Goal: Transaction & Acquisition: Purchase product/service

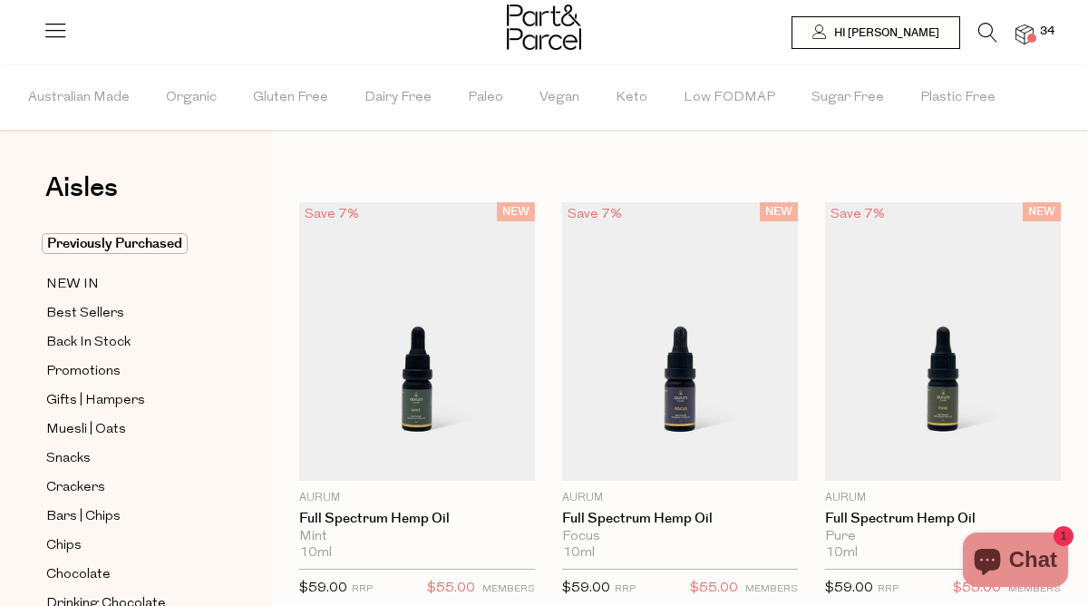
click at [988, 31] on icon at bounding box center [987, 33] width 19 height 20
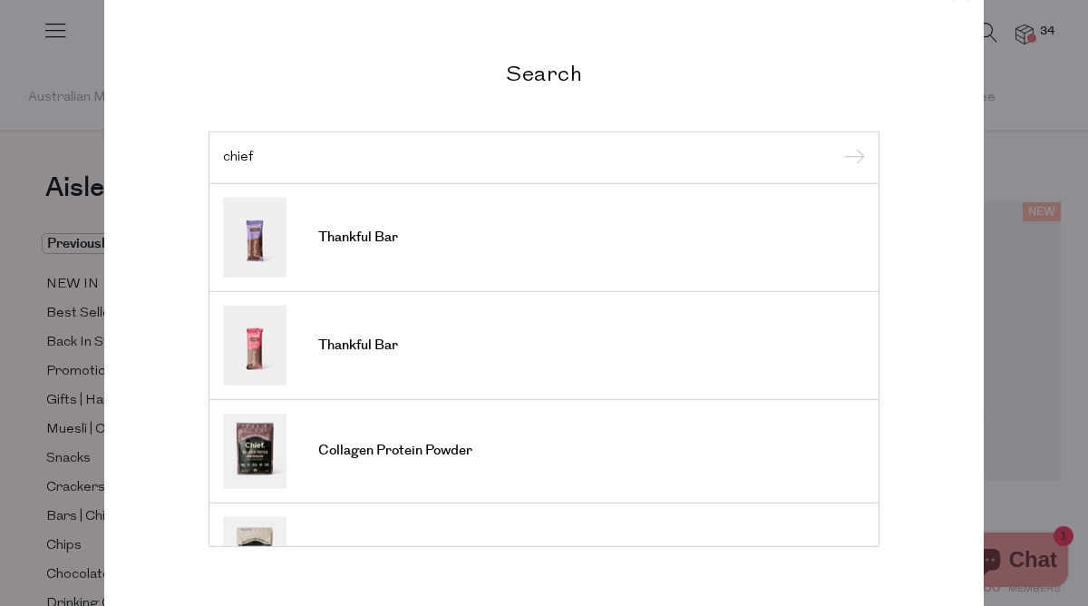
type input "chief"
click at [838, 145] on input "submit" at bounding box center [851, 158] width 27 height 27
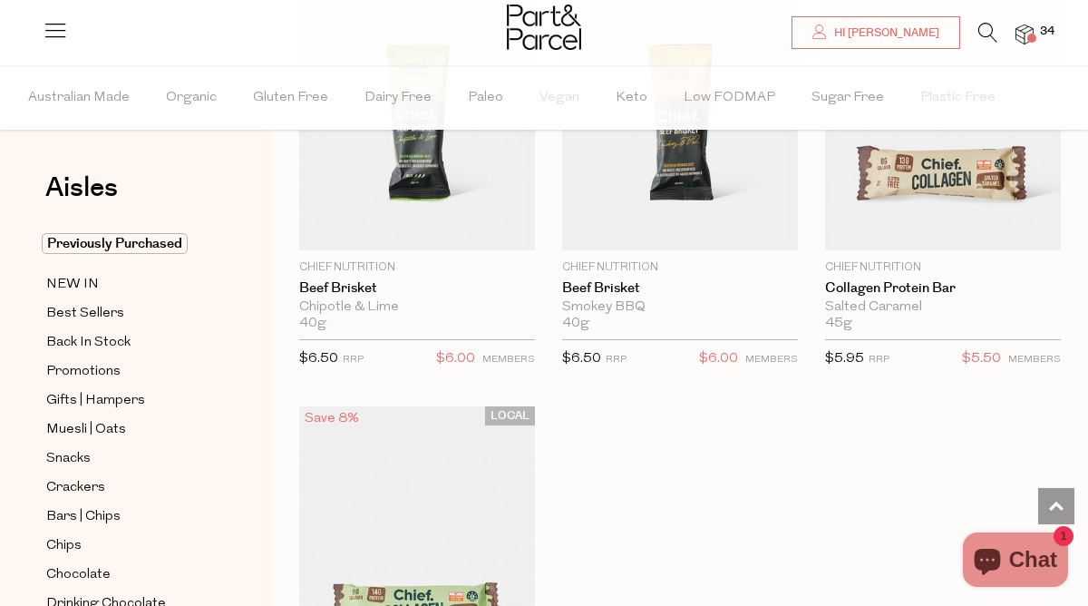
scroll to position [1502, 0]
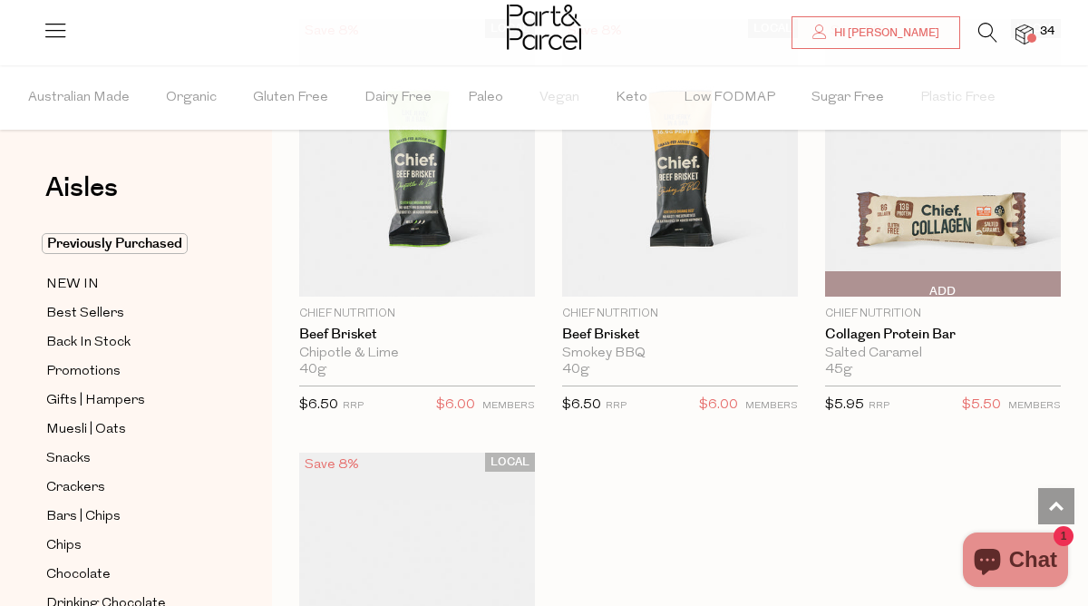
click at [830, 277] on span "Add To Parcel" at bounding box center [830, 284] width 0 height 24
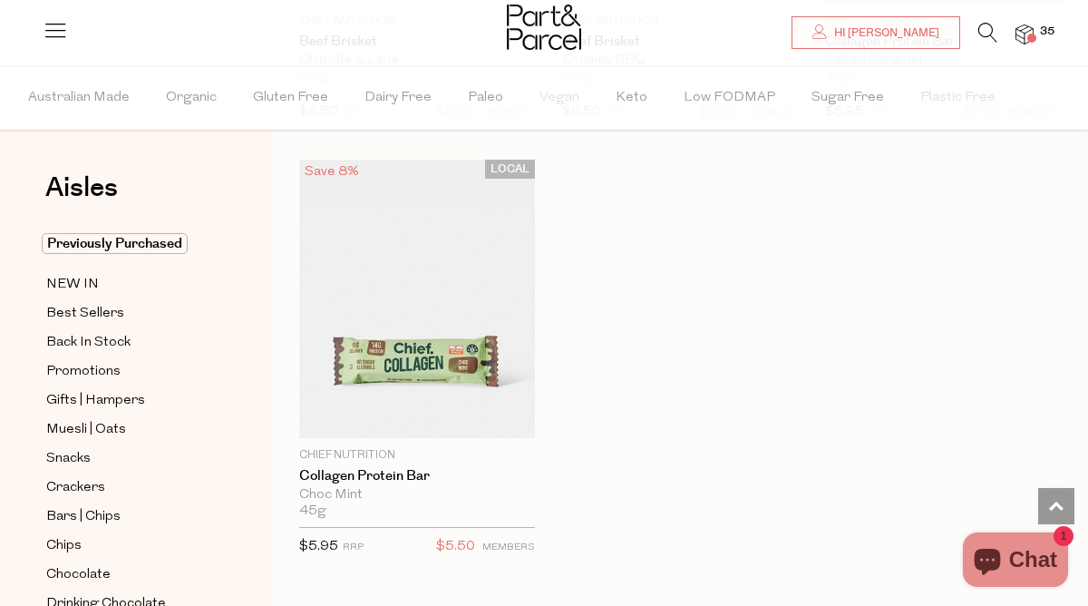
scroll to position [1809, 0]
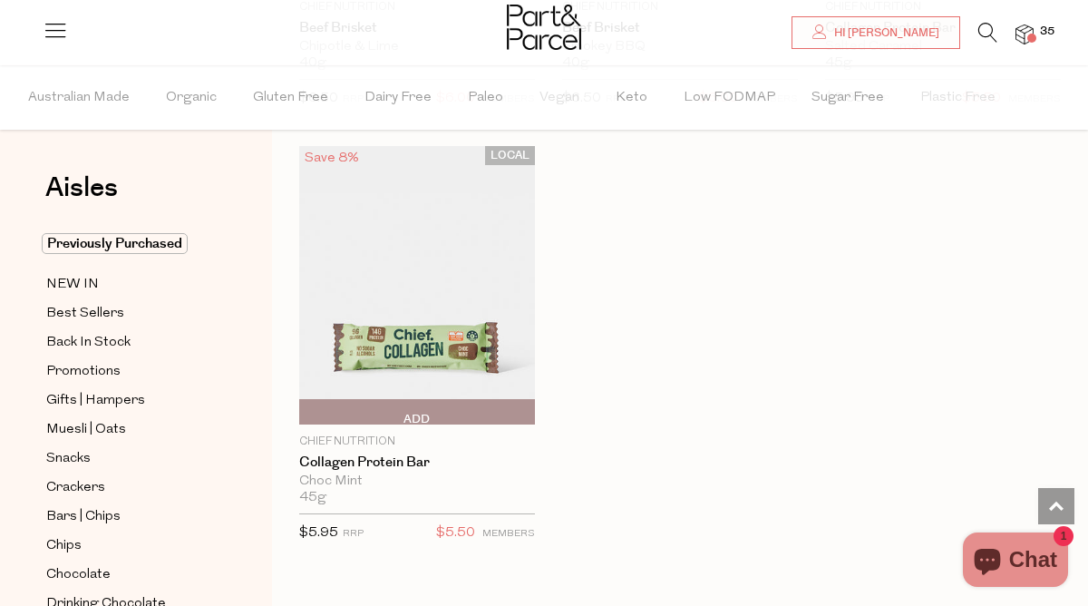
click at [395, 409] on span "Add To Parcel" at bounding box center [417, 412] width 225 height 24
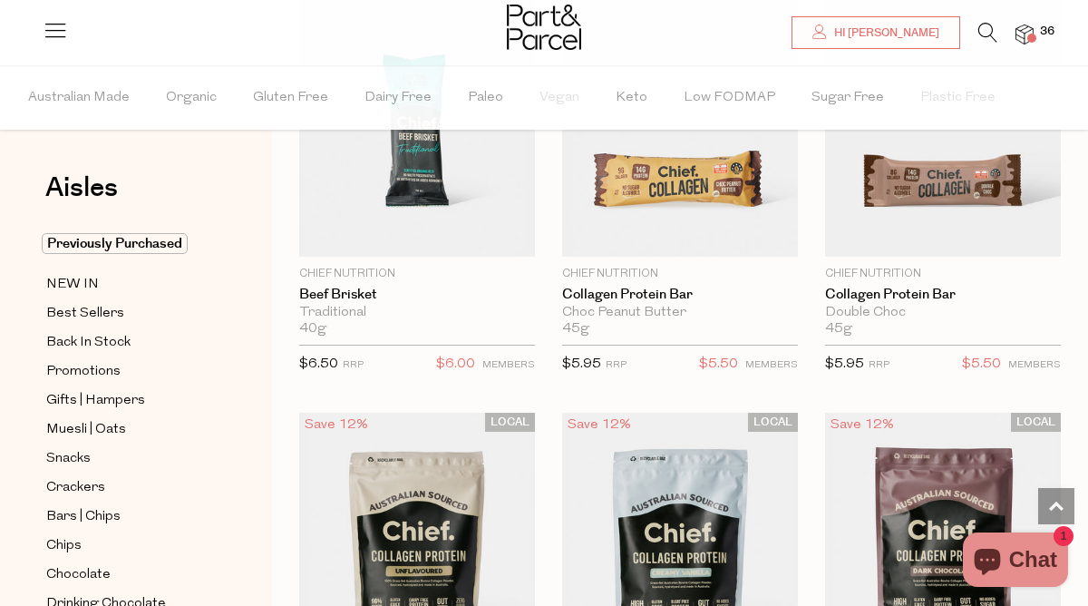
scroll to position [519, 0]
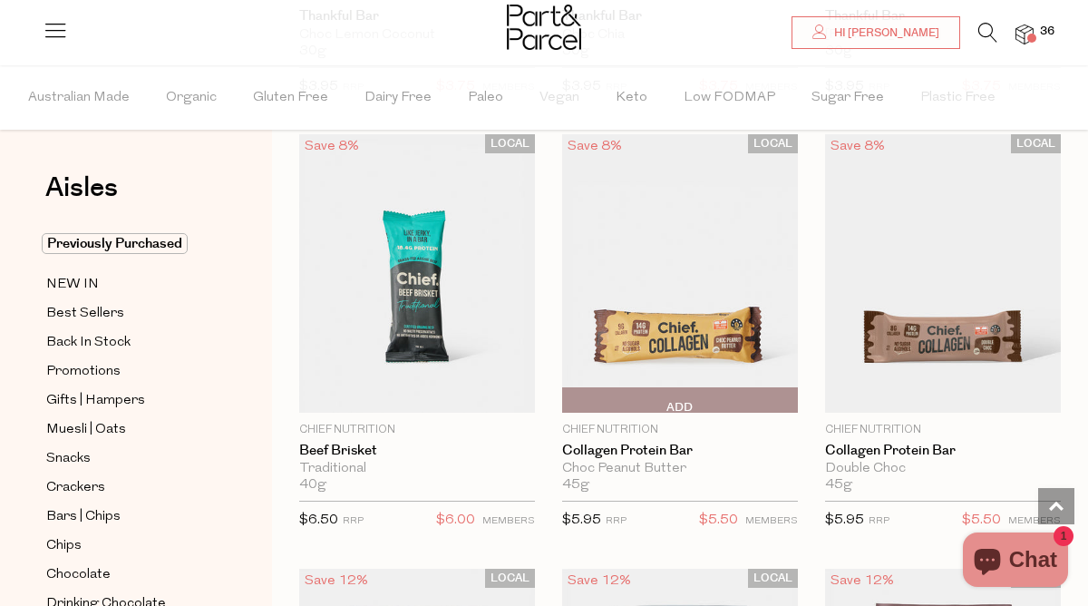
click at [568, 397] on span "Add To Parcel" at bounding box center [568, 400] width 0 height 24
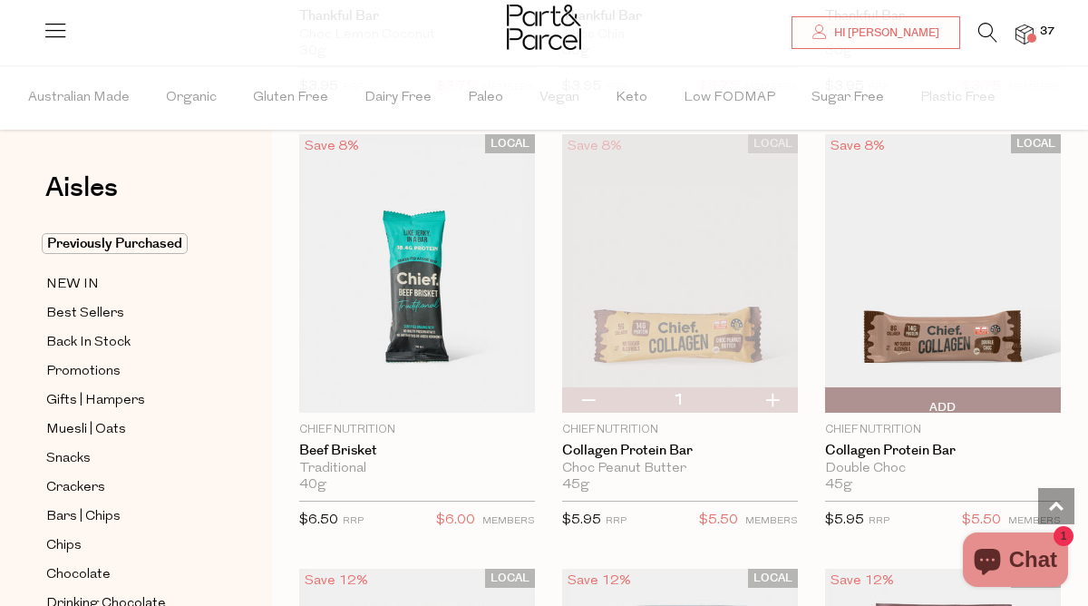
click at [830, 396] on span "Add To Parcel" at bounding box center [830, 400] width 0 height 24
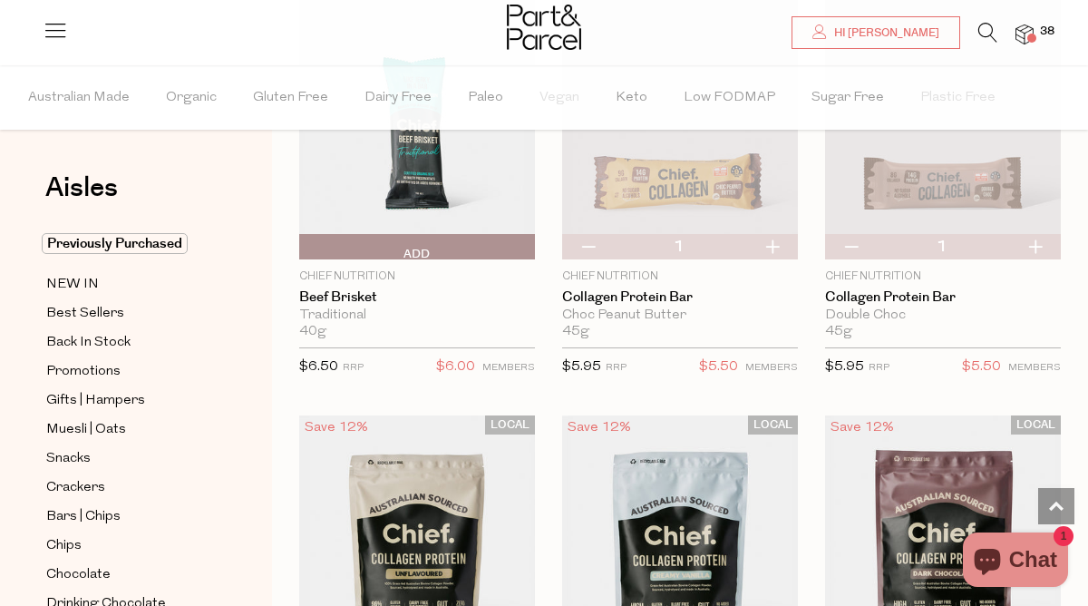
scroll to position [673, 0]
click at [433, 239] on span "Add To Parcel" at bounding box center [417, 246] width 225 height 24
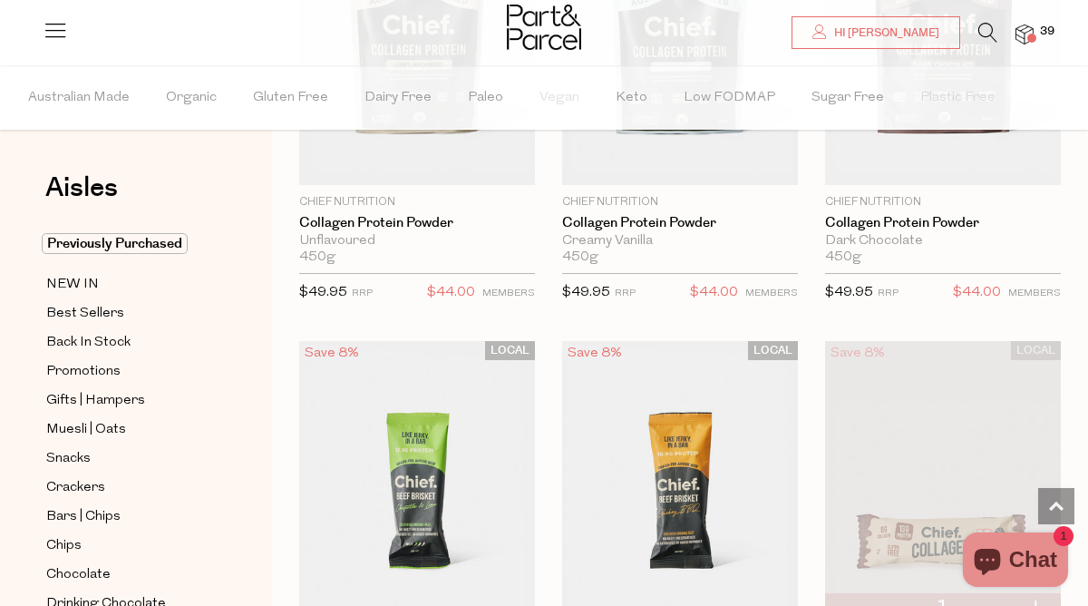
scroll to position [1502, 0]
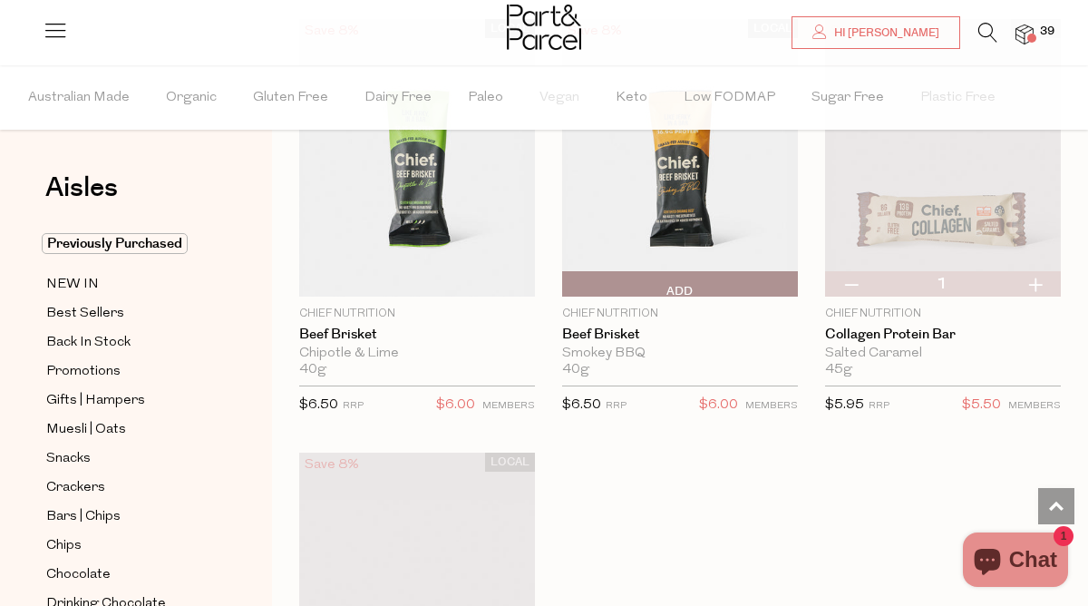
click at [700, 287] on span "Add To Parcel" at bounding box center [680, 284] width 225 height 24
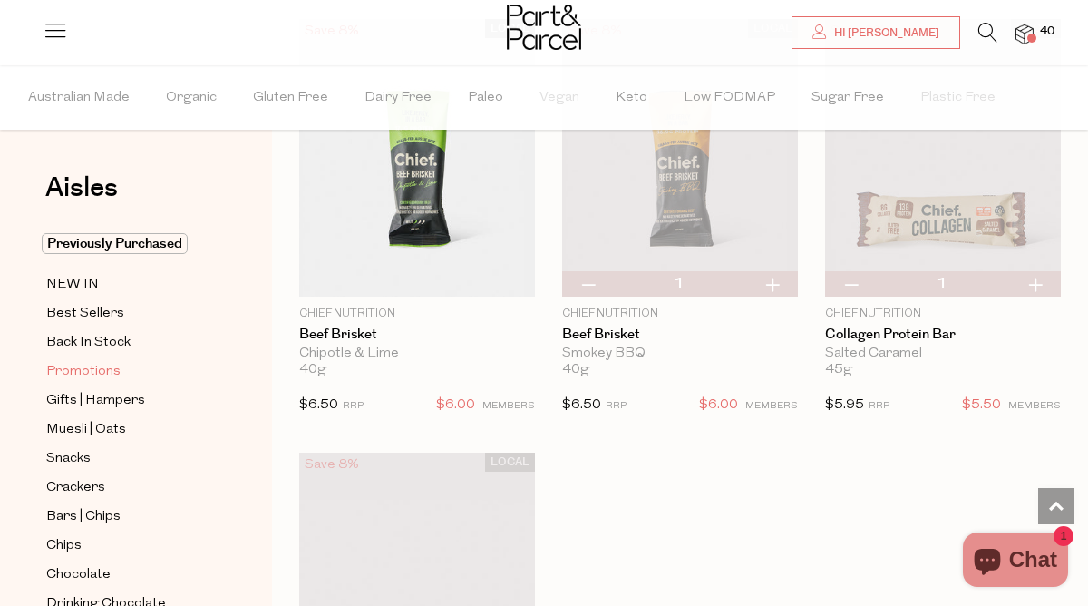
click at [93, 369] on span "Promotions" at bounding box center [83, 372] width 74 height 22
